Goal: Transaction & Acquisition: Purchase product/service

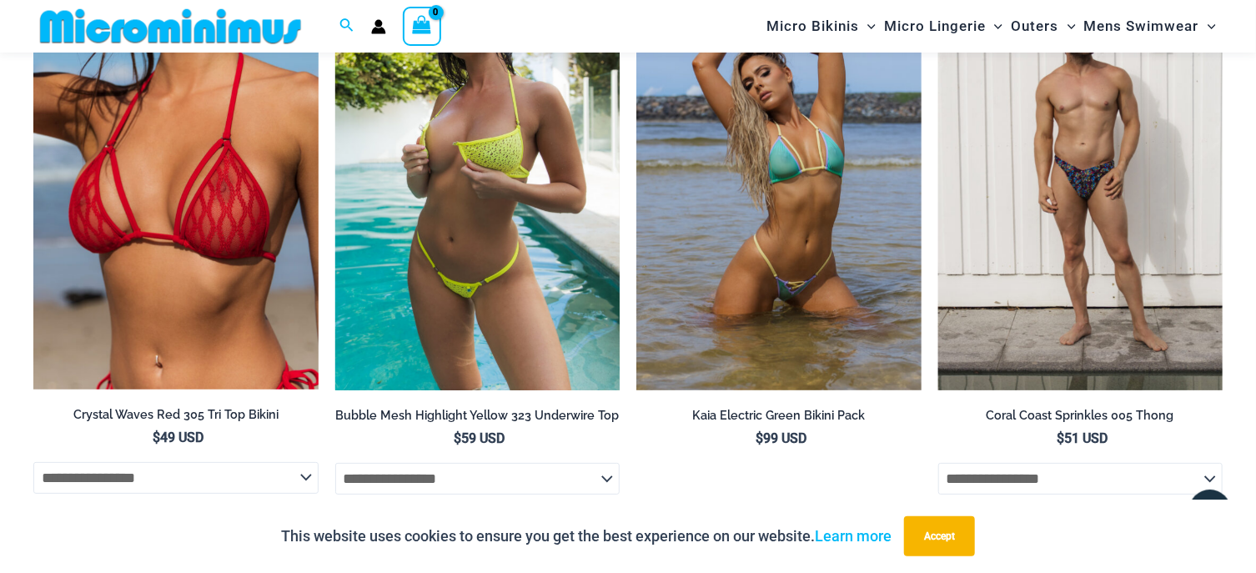
scroll to position [3113, 0]
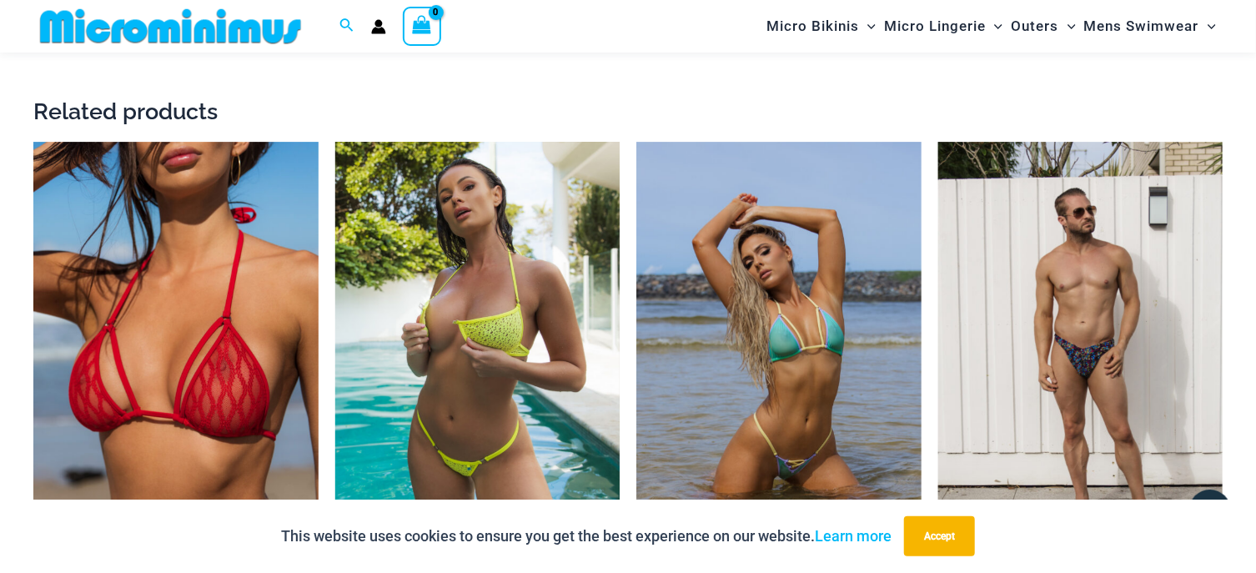
click at [501, 238] on img at bounding box center [477, 355] width 285 height 427
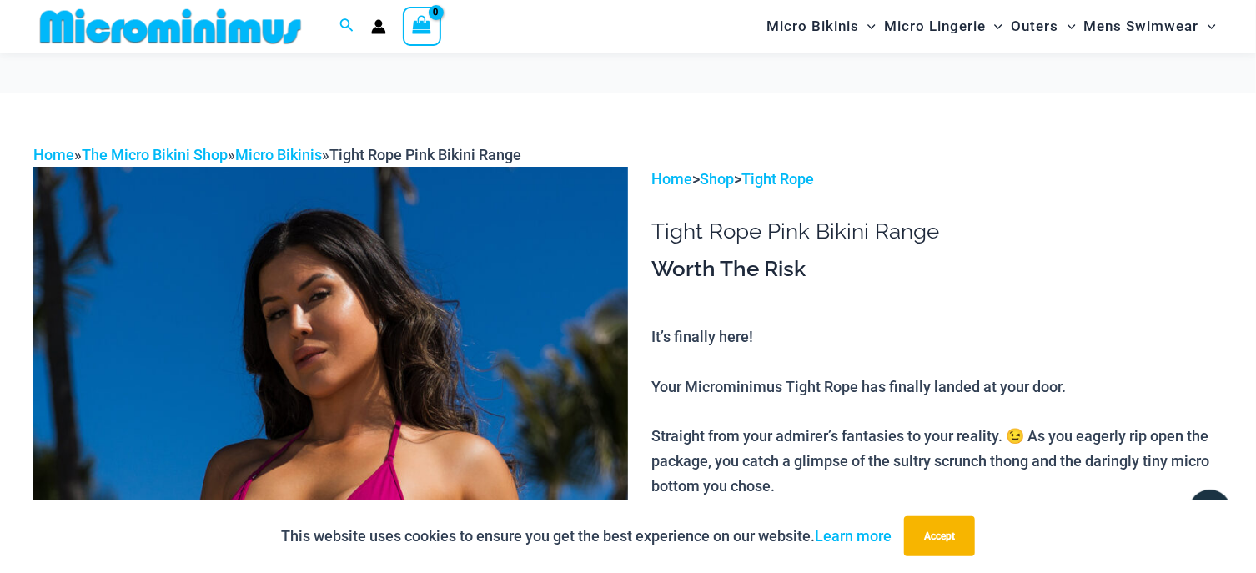
scroll to position [268, 0]
